Goal: Navigation & Orientation: Find specific page/section

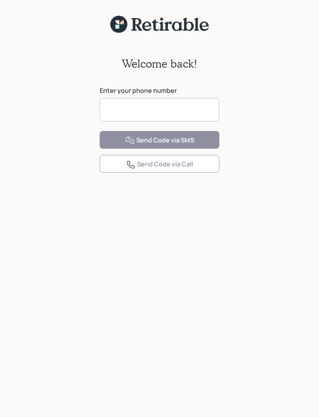
click at [164, 105] on input at bounding box center [160, 110] width 120 height 24
type input "**********"
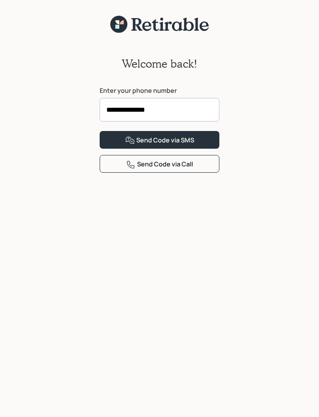
click at [176, 149] on button "Send Code via SMS" at bounding box center [160, 140] width 120 height 18
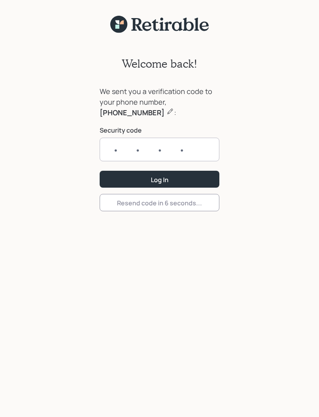
click at [181, 146] on input "text" at bounding box center [160, 150] width 120 height 24
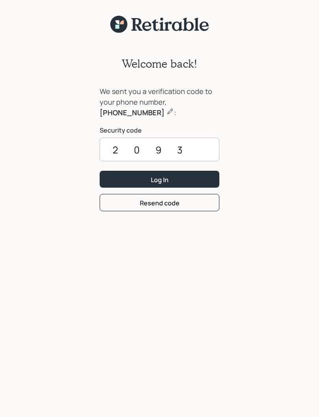
type input "2093"
click at [175, 182] on button "Log In" at bounding box center [160, 179] width 120 height 17
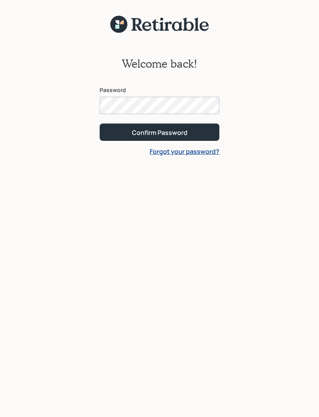
click at [178, 129] on div "Confirm Password" at bounding box center [160, 132] width 56 height 9
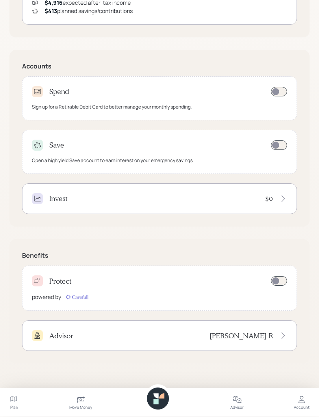
scroll to position [206, 0]
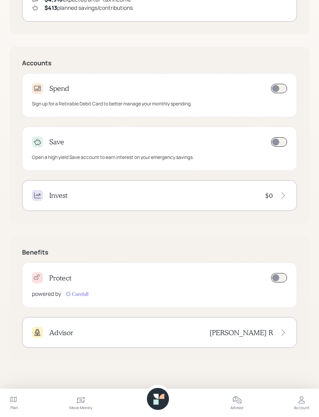
click at [287, 336] on div "Advisor [PERSON_NAME]" at bounding box center [159, 332] width 275 height 31
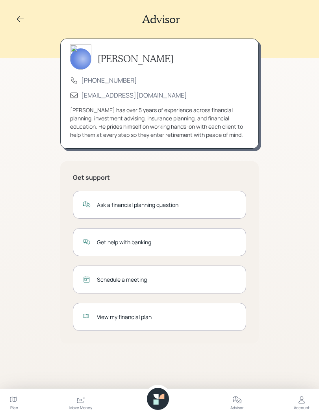
click at [17, 15] on icon at bounding box center [20, 19] width 9 height 9
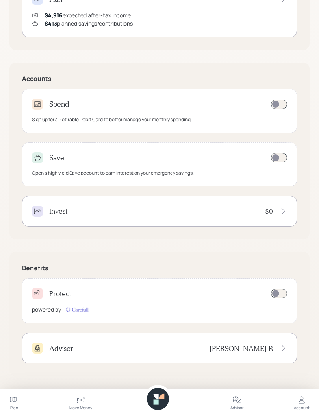
scroll to position [206, 0]
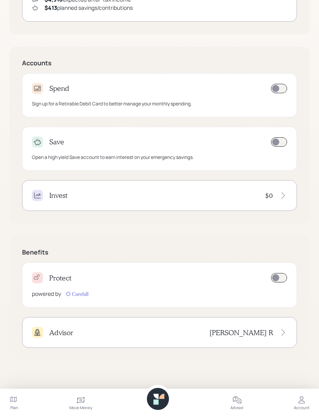
click at [241, 403] on icon at bounding box center [236, 400] width 9 height 9
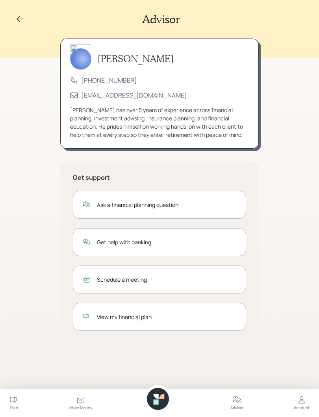
click at [306, 404] on icon at bounding box center [301, 400] width 9 height 9
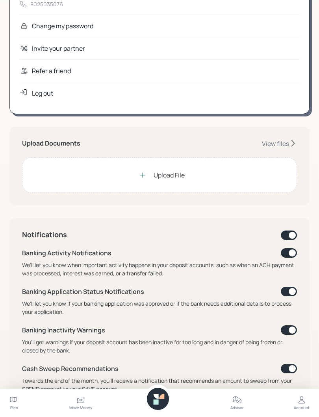
scroll to position [80, 0]
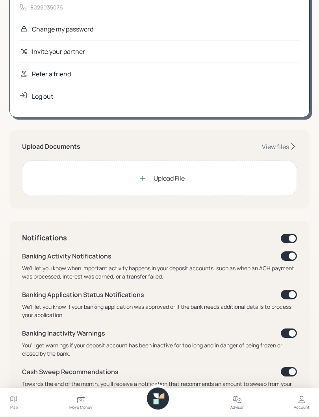
click at [13, 409] on div "Plan" at bounding box center [14, 408] width 8 height 6
